Goal: Navigation & Orientation: Find specific page/section

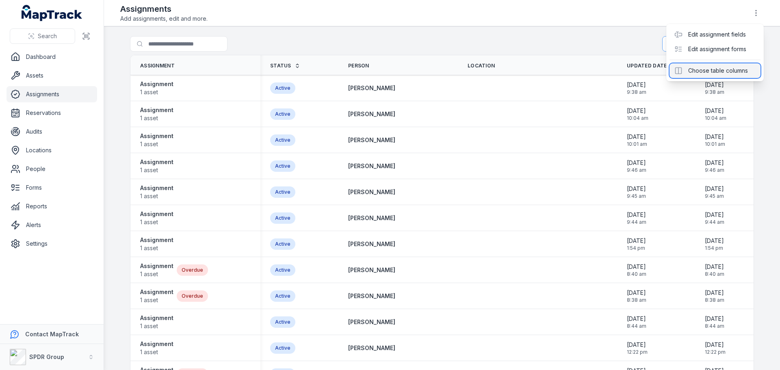
click at [704, 69] on div "Choose table columns" at bounding box center [715, 70] width 91 height 15
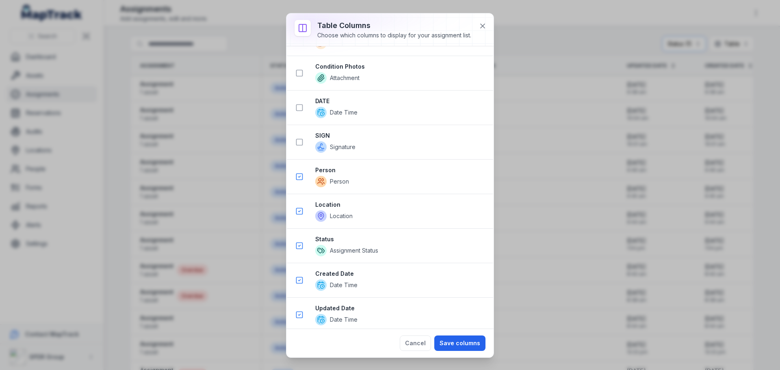
scroll to position [377, 0]
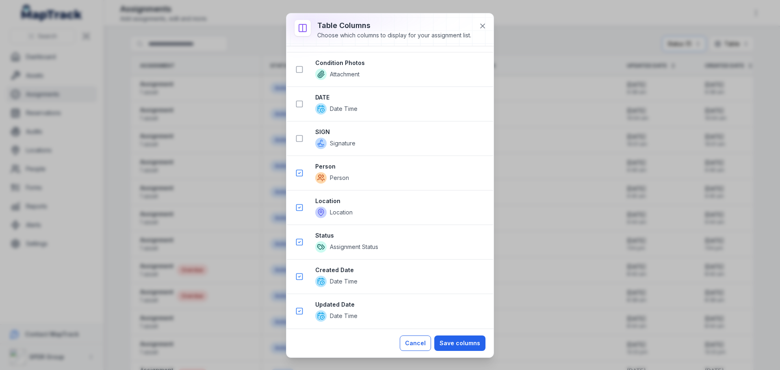
click at [415, 345] on button "Cancel" at bounding box center [415, 343] width 31 height 15
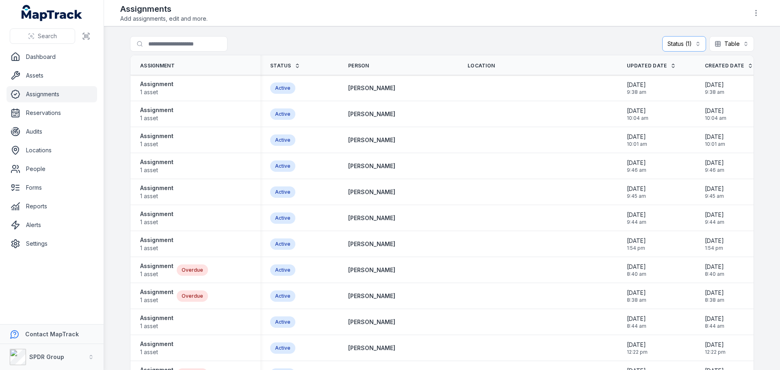
click at [376, 43] on div "Search for assignments Status (1) ****** Table *****" at bounding box center [442, 45] width 624 height 19
click at [148, 93] on span "1 asset" at bounding box center [156, 92] width 33 height 8
click at [38, 111] on link "Reservations" at bounding box center [52, 113] width 91 height 16
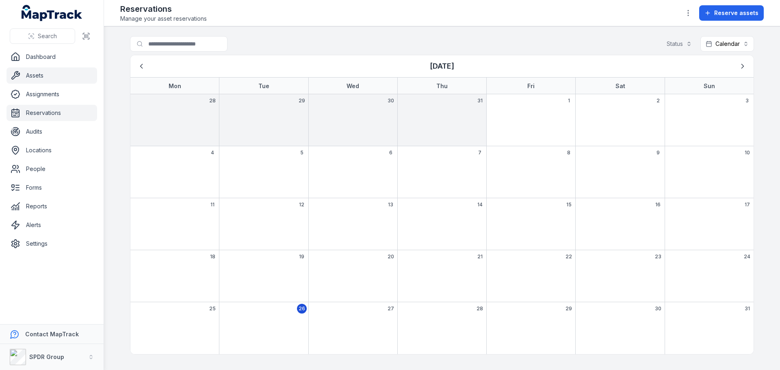
click at [36, 81] on link "Assets" at bounding box center [52, 75] width 91 height 16
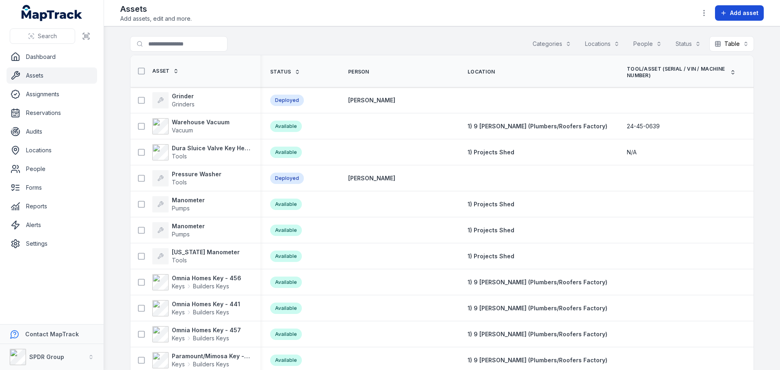
click at [732, 13] on span "Add asset" at bounding box center [744, 13] width 28 height 8
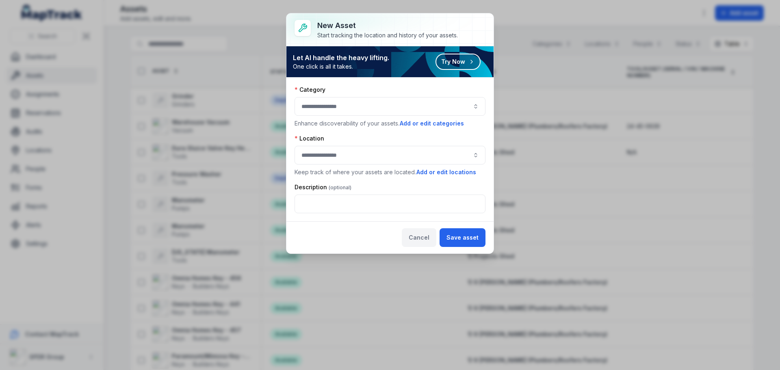
click at [429, 238] on button "Cancel" at bounding box center [419, 237] width 35 height 19
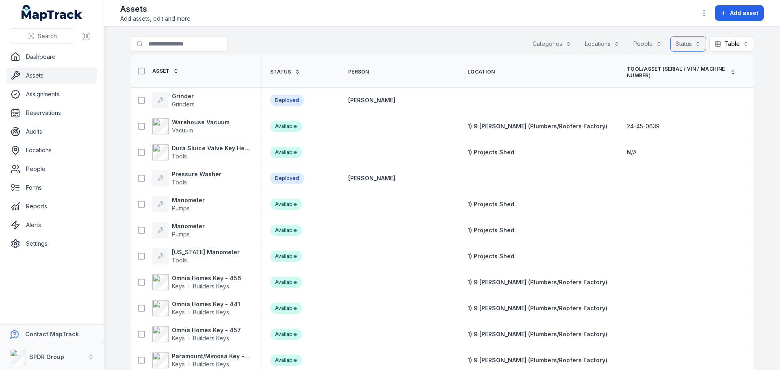
click at [681, 46] on button "Status" at bounding box center [688, 43] width 36 height 15
click at [377, 39] on div "Search for assets Categories Locations People Status Table *****" at bounding box center [442, 45] width 624 height 19
click at [35, 114] on link "Reservations" at bounding box center [52, 113] width 91 height 16
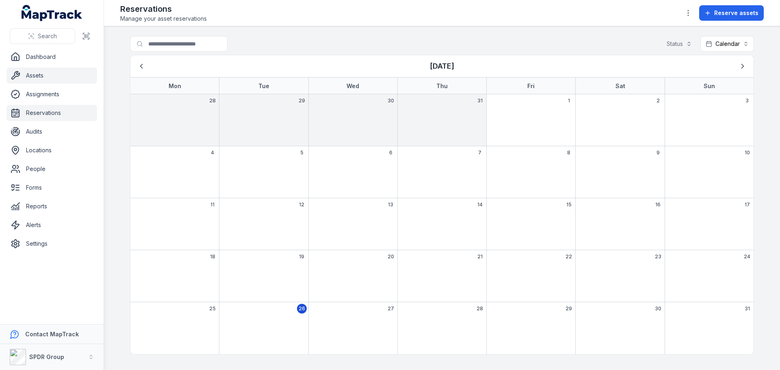
click at [29, 72] on link "Assets" at bounding box center [52, 75] width 91 height 16
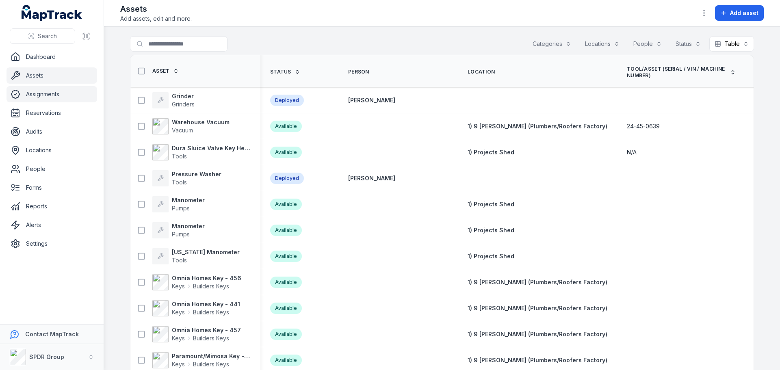
click at [32, 94] on link "Assignments" at bounding box center [52, 94] width 91 height 16
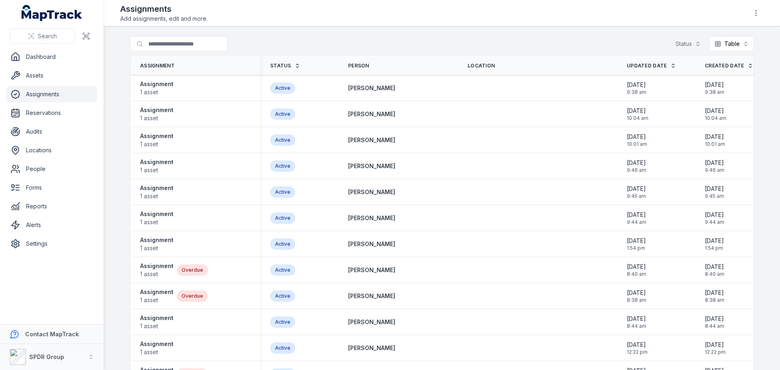
click at [31, 96] on link "Assignments" at bounding box center [52, 94] width 91 height 16
click at [28, 115] on link "Reservations" at bounding box center [52, 113] width 91 height 16
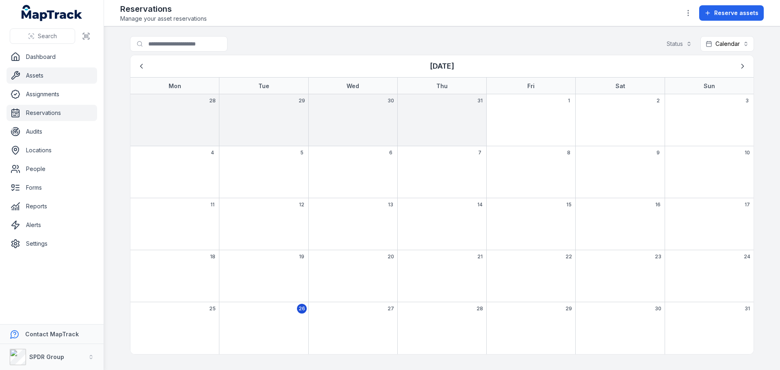
click at [30, 80] on link "Assets" at bounding box center [52, 75] width 91 height 16
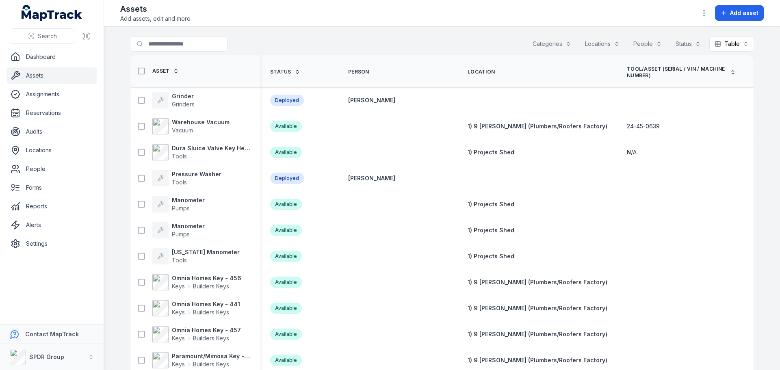
click at [444, 33] on main "Search for assets Categories Locations People Status Table ***** Asset Status P…" at bounding box center [442, 198] width 676 height 344
click at [687, 44] on button "Status" at bounding box center [688, 43] width 36 height 15
click at [449, 32] on main "Search for assets Categories Locations People Status Table ***** Asset Status P…" at bounding box center [442, 198] width 676 height 344
click at [695, 43] on button "Status" at bounding box center [688, 43] width 36 height 15
click at [460, 29] on main "Search for assets Categories Locations People Status Table ***** Asset Status P…" at bounding box center [442, 198] width 676 height 344
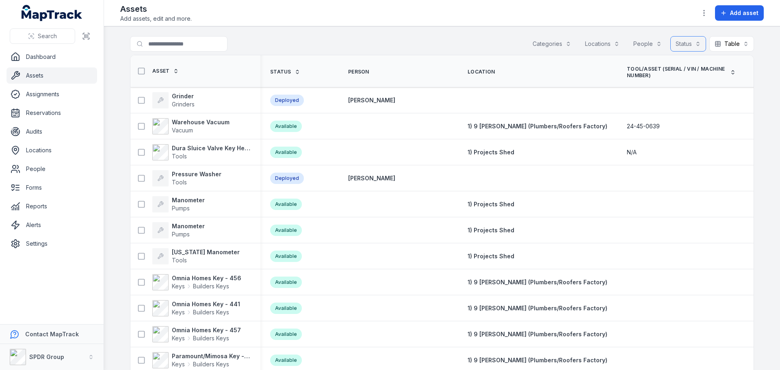
drag, startPoint x: 593, startPoint y: 94, endPoint x: 672, endPoint y: 41, distance: 94.9
click at [672, 41] on button "Status" at bounding box center [688, 43] width 36 height 15
click at [340, 35] on main "Search for assets Categories Locations People Status Table ***** Asset Status P…" at bounding box center [442, 198] width 676 height 344
click at [695, 39] on button "Status" at bounding box center [688, 43] width 36 height 15
click at [300, 43] on div "Search for assets Categories Locations People Status Table *****" at bounding box center [442, 45] width 624 height 19
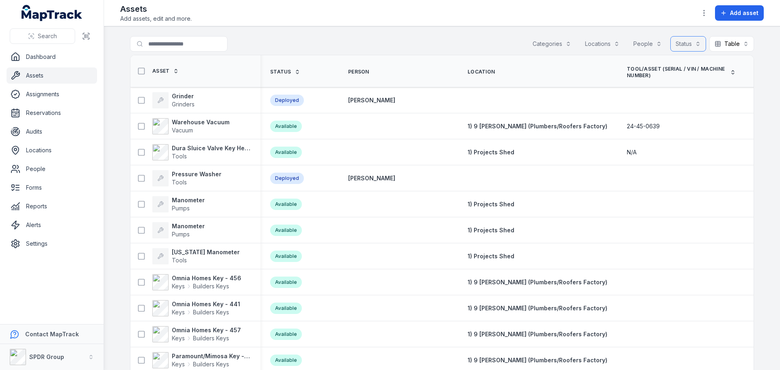
click at [688, 43] on button "Status" at bounding box center [688, 43] width 36 height 15
click at [384, 34] on main "Search for assets Categories Locations People Status Table ***** Asset Status P…" at bounding box center [442, 198] width 676 height 344
click at [37, 208] on link "Reports" at bounding box center [52, 206] width 91 height 16
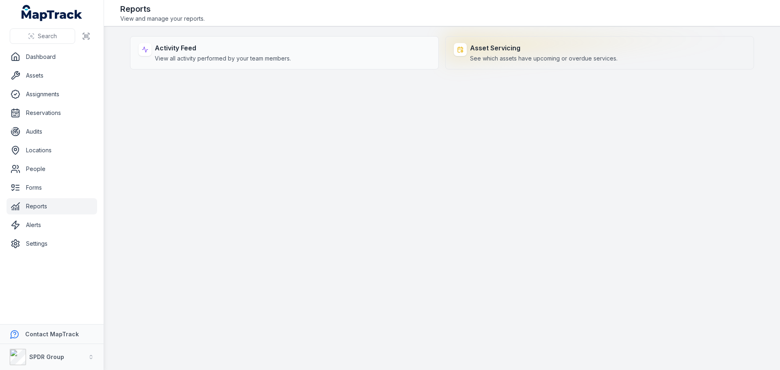
click at [509, 48] on strong "Asset Servicing" at bounding box center [543, 48] width 147 height 10
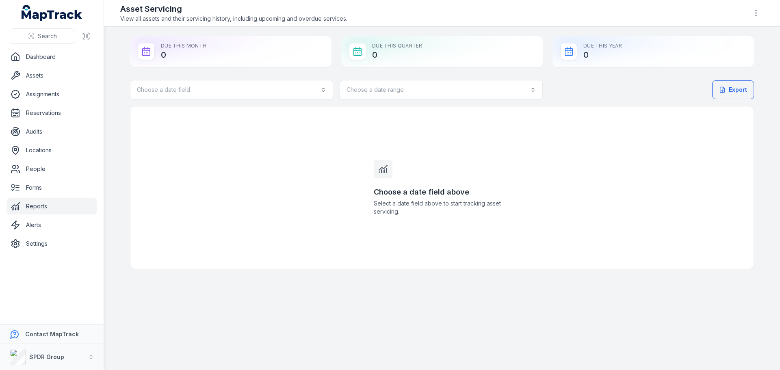
click at [37, 209] on link "Reports" at bounding box center [52, 206] width 91 height 16
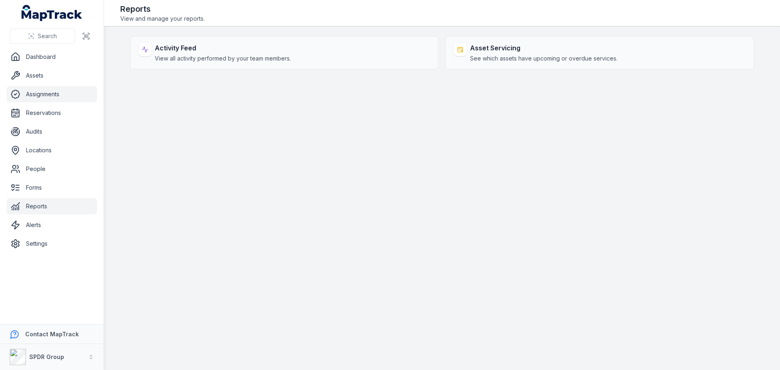
click at [32, 91] on link "Assignments" at bounding box center [52, 94] width 91 height 16
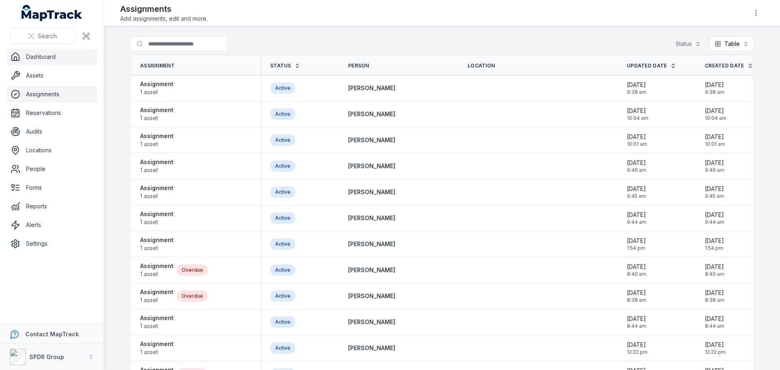
click at [38, 64] on link "Dashboard" at bounding box center [52, 57] width 91 height 16
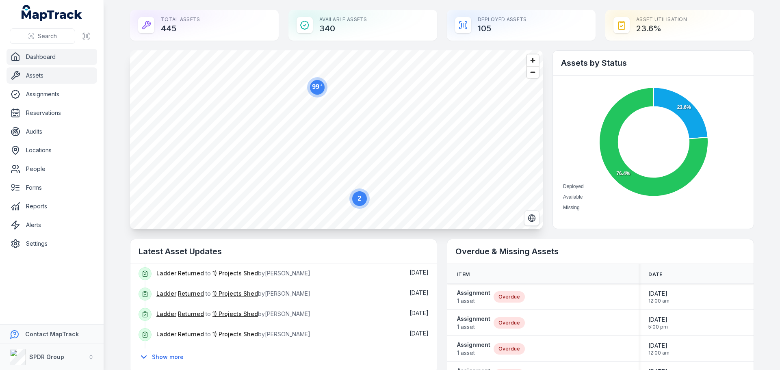
click at [30, 70] on link "Assets" at bounding box center [52, 75] width 91 height 16
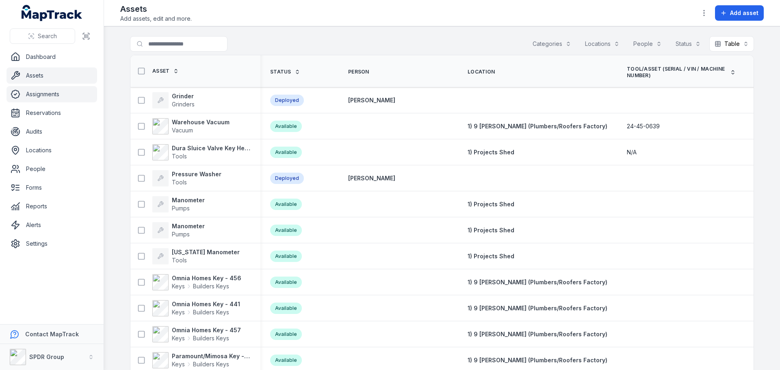
click at [22, 91] on link "Assignments" at bounding box center [52, 94] width 91 height 16
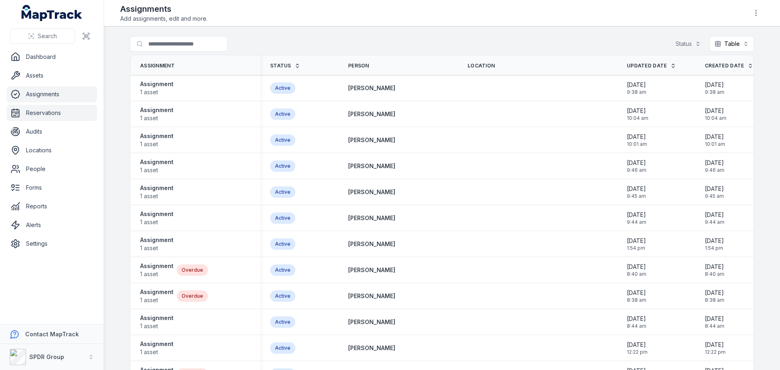
click at [24, 110] on link "Reservations" at bounding box center [52, 113] width 91 height 16
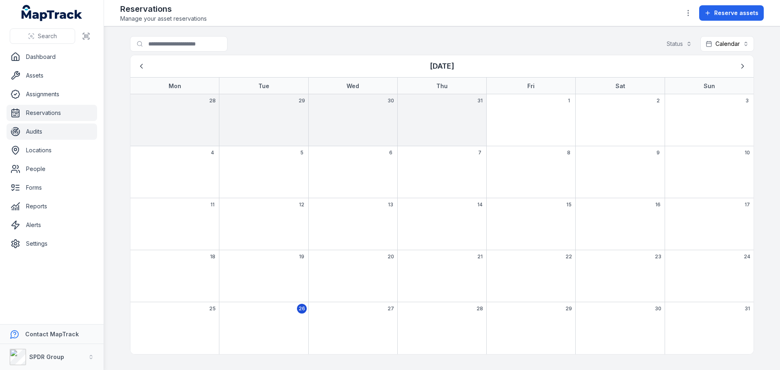
click at [31, 134] on link "Audits" at bounding box center [52, 132] width 91 height 16
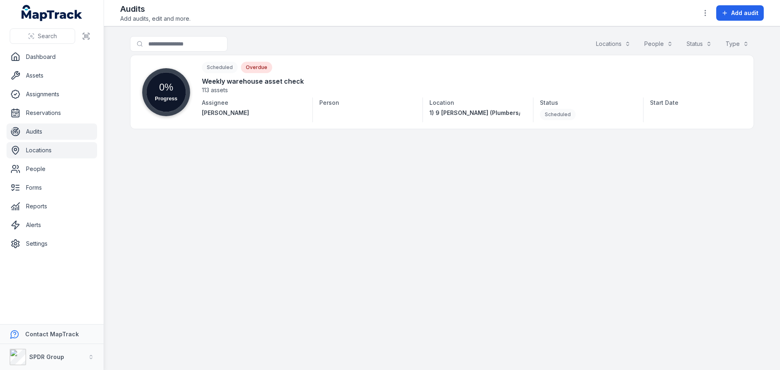
click at [30, 155] on link "Locations" at bounding box center [52, 150] width 91 height 16
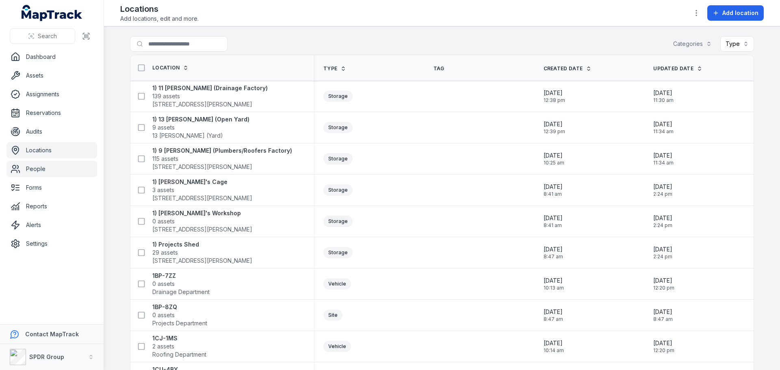
click at [30, 171] on link "People" at bounding box center [52, 169] width 91 height 16
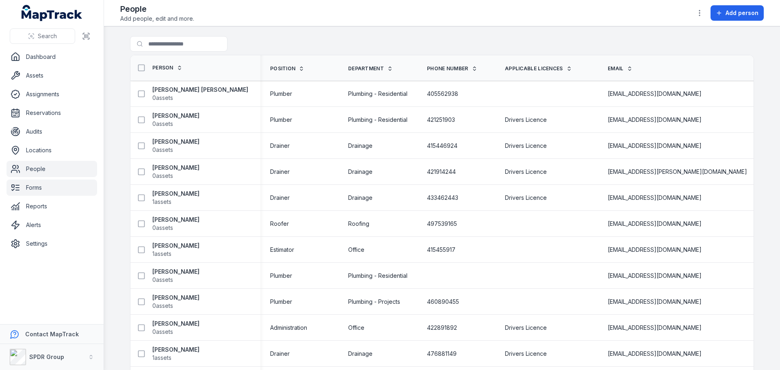
click at [33, 192] on link "Forms" at bounding box center [52, 188] width 91 height 16
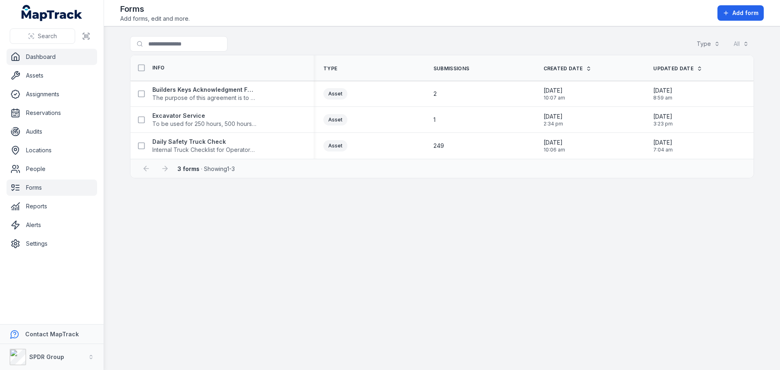
click at [61, 54] on link "Dashboard" at bounding box center [52, 57] width 91 height 16
